Goal: Information Seeking & Learning: Find specific fact

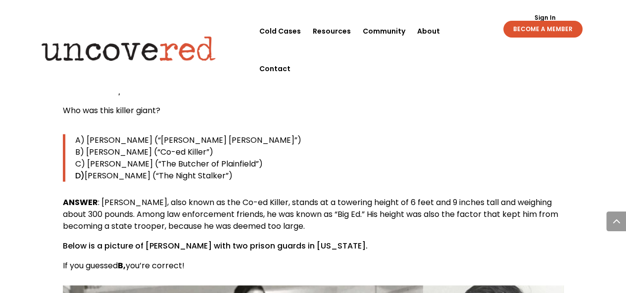
scroll to position [989, 0]
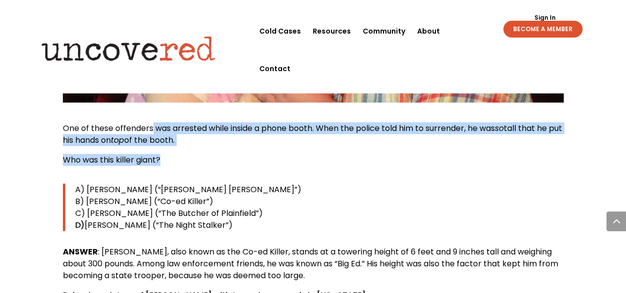
drag, startPoint x: 152, startPoint y: 129, endPoint x: 160, endPoint y: 162, distance: 34.1
click at [160, 162] on div "One of these offenders was arrested while inside a phone booth. When the police…" at bounding box center [313, 222] width 501 height 199
copy div "was arrested while inside a phone booth. When the police told him to surrender,…"
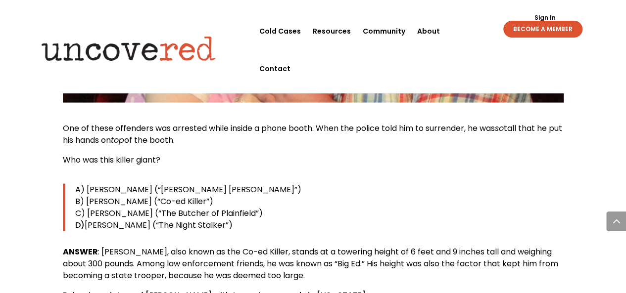
click at [370, 202] on p "B) [PERSON_NAME] (“Co-ed Killer”)" at bounding box center [319, 202] width 488 height 12
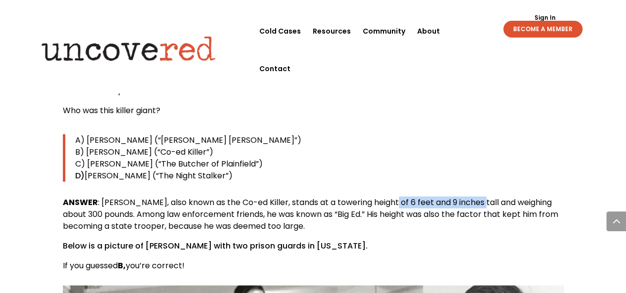
drag, startPoint x: 391, startPoint y: 202, endPoint x: 481, endPoint y: 207, distance: 90.6
click at [481, 207] on span "ANSWER : [PERSON_NAME], also known as the Co-ed Killer, stands at a towering he…" at bounding box center [310, 214] width 495 height 35
copy span "6 feet and 9 inches tall"
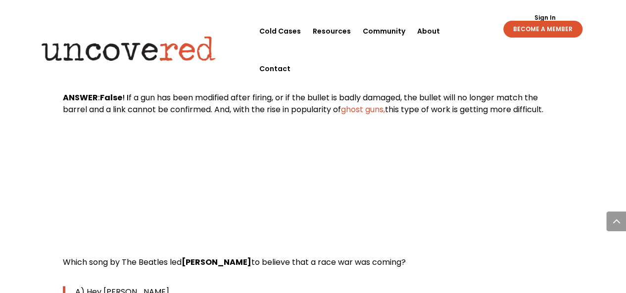
scroll to position [4105, 0]
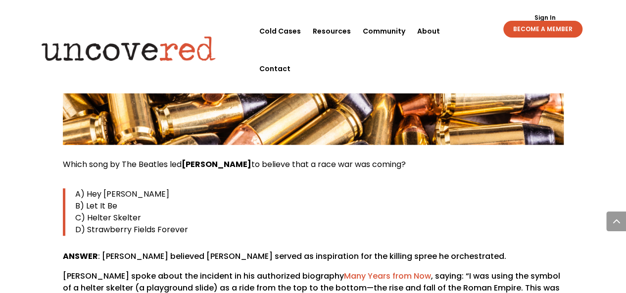
drag, startPoint x: 411, startPoint y: 104, endPoint x: 62, endPoint y: 101, distance: 349.2
click at [63, 159] on p "Which song by The Beatles led [PERSON_NAME] to believe that a race war was comi…" at bounding box center [313, 169] width 501 height 20
copy span "Which song by The Beatles led [PERSON_NAME] to believe that a race war was comi…"
click at [262, 224] on p "D) Strawberry Fields Forever" at bounding box center [319, 230] width 488 height 12
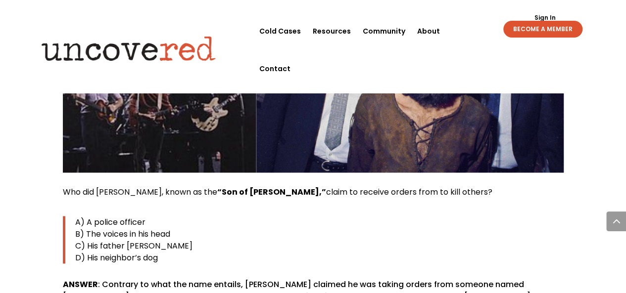
scroll to position [4451, 0]
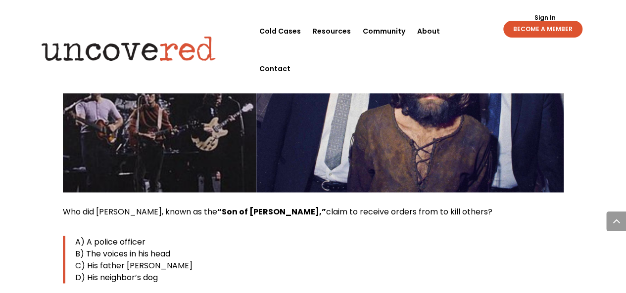
drag, startPoint x: 439, startPoint y: 152, endPoint x: 59, endPoint y: 160, distance: 380.4
copy span "Who did [PERSON_NAME], known as the “Son of [PERSON_NAME],” claim to receive or…"
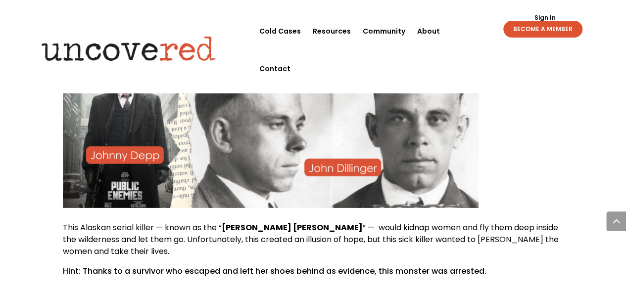
scroll to position [5144, 0]
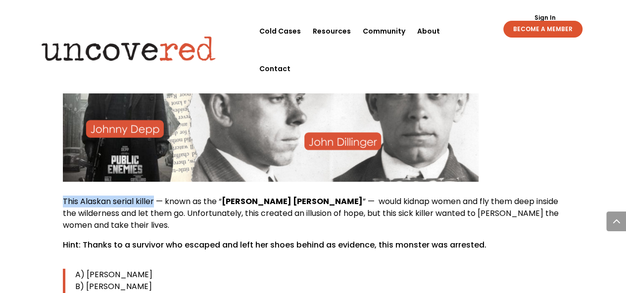
drag, startPoint x: 61, startPoint y: 142, endPoint x: 155, endPoint y: 141, distance: 94.5
copy span "This Alaskan serial killer"
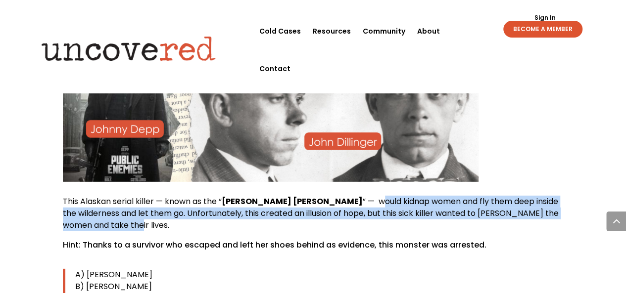
drag, startPoint x: 301, startPoint y: 143, endPoint x: 551, endPoint y: 161, distance: 250.4
click at [551, 196] on p "This Alaskan serial killer — known as the “ Butcher [PERSON_NAME] ” — would kid…" at bounding box center [313, 218] width 501 height 44
copy span "ould kidnap women and fly them deep inside the wilderness and let them go. Unfo…"
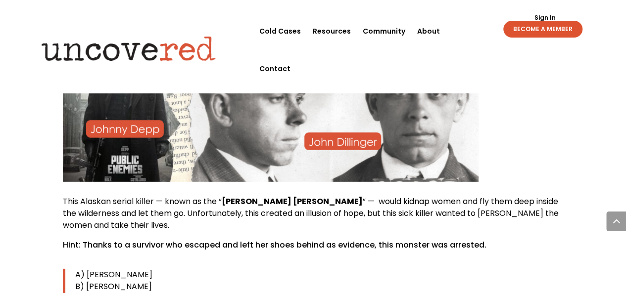
drag, startPoint x: 160, startPoint y: 267, endPoint x: 103, endPoint y: 267, distance: 56.9
copy b "[PERSON_NAME]"
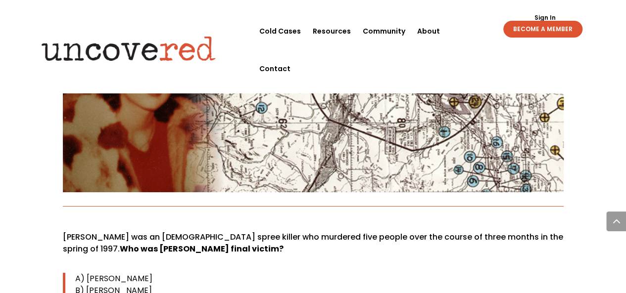
scroll to position [5589, 0]
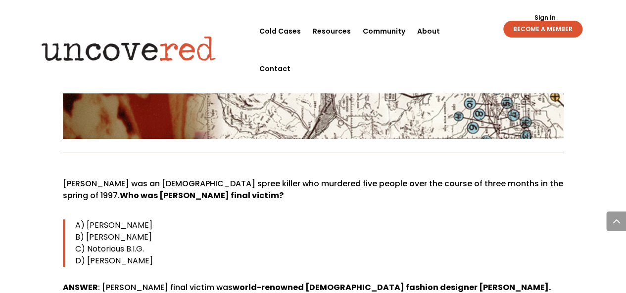
click at [294, 220] on p "A) [PERSON_NAME]" at bounding box center [319, 226] width 488 height 12
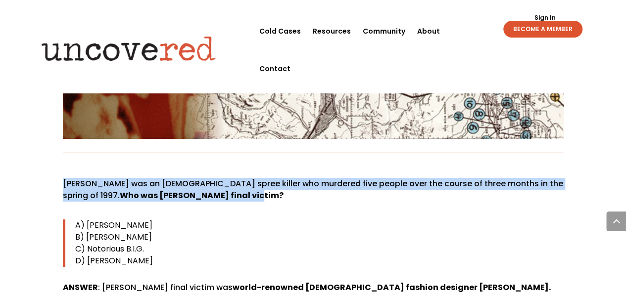
drag, startPoint x: 220, startPoint y: 125, endPoint x: 62, endPoint y: 112, distance: 157.8
click at [63, 178] on p "[PERSON_NAME] was an [DEMOGRAPHIC_DATA] spree killer who murdered five people o…" at bounding box center [313, 194] width 501 height 32
copy p "[PERSON_NAME] was an [DEMOGRAPHIC_DATA] spree killer who murdered five people o…"
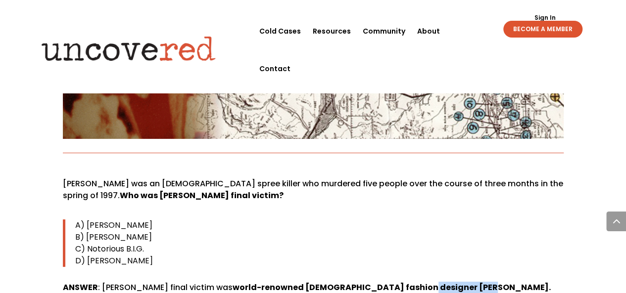
drag, startPoint x: 473, startPoint y: 216, endPoint x: 413, endPoint y: 218, distance: 59.9
click at [413, 282] on b "world-renowned [DEMOGRAPHIC_DATA] fashion designer [PERSON_NAME]." at bounding box center [391, 287] width 318 height 11
copy b "[PERSON_NAME]"
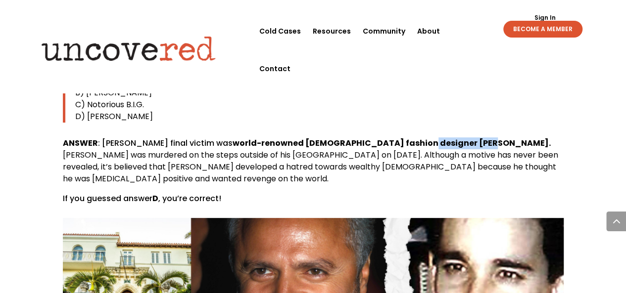
scroll to position [5737, 0]
